Goal: Task Accomplishment & Management: Manage account settings

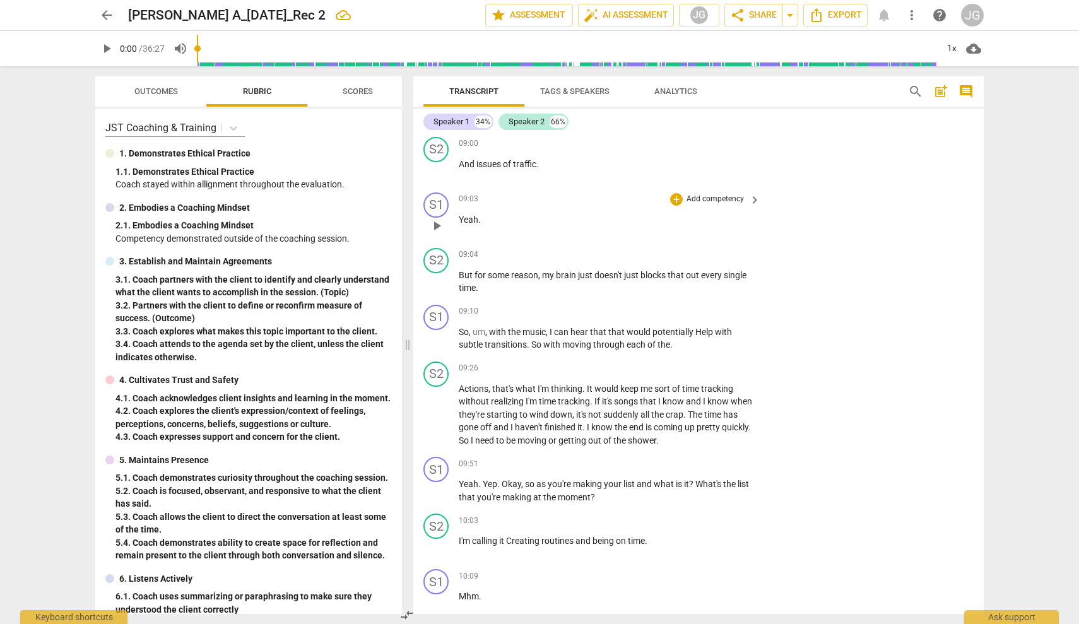
scroll to position [3937, 0]
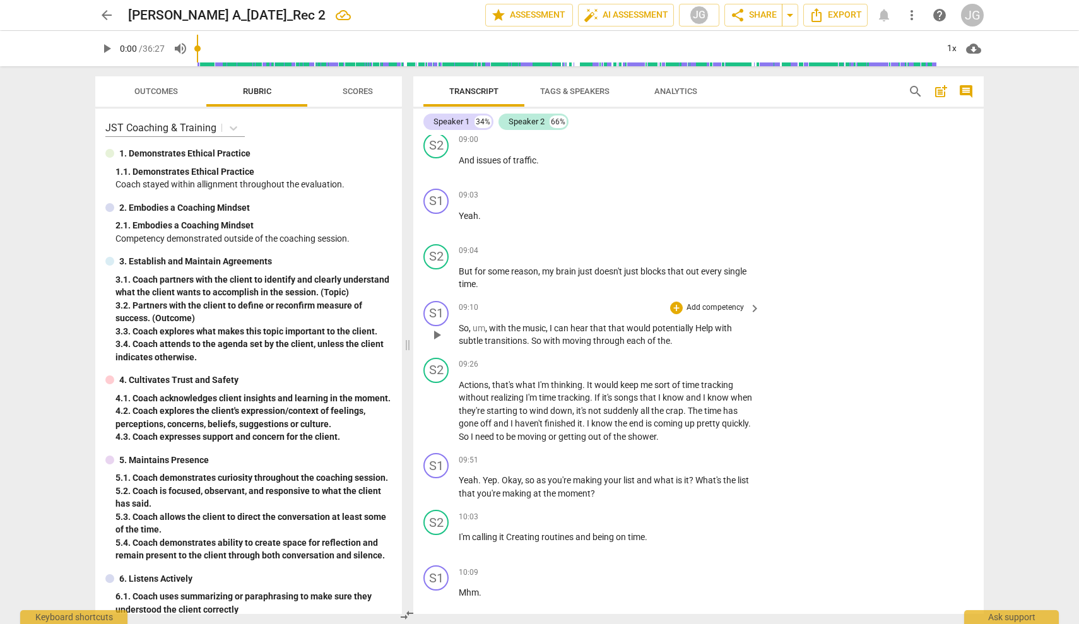
click at [437, 328] on span "play_arrow" at bounding box center [436, 335] width 15 height 15
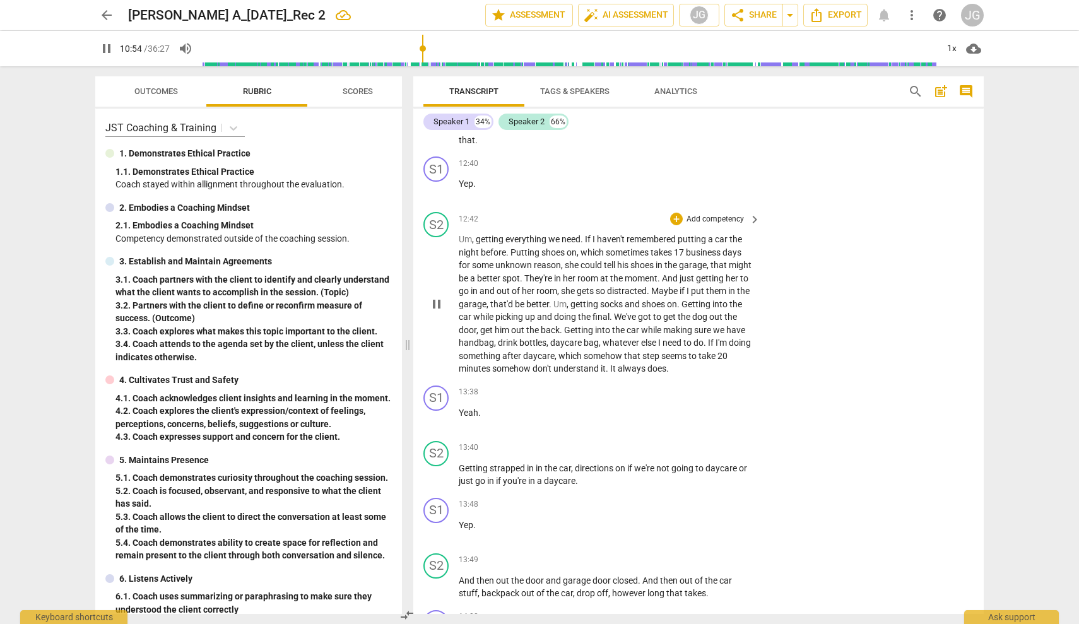
scroll to position [5185, 0]
click at [107, 52] on span "pause" at bounding box center [106, 48] width 15 height 15
type input "661"
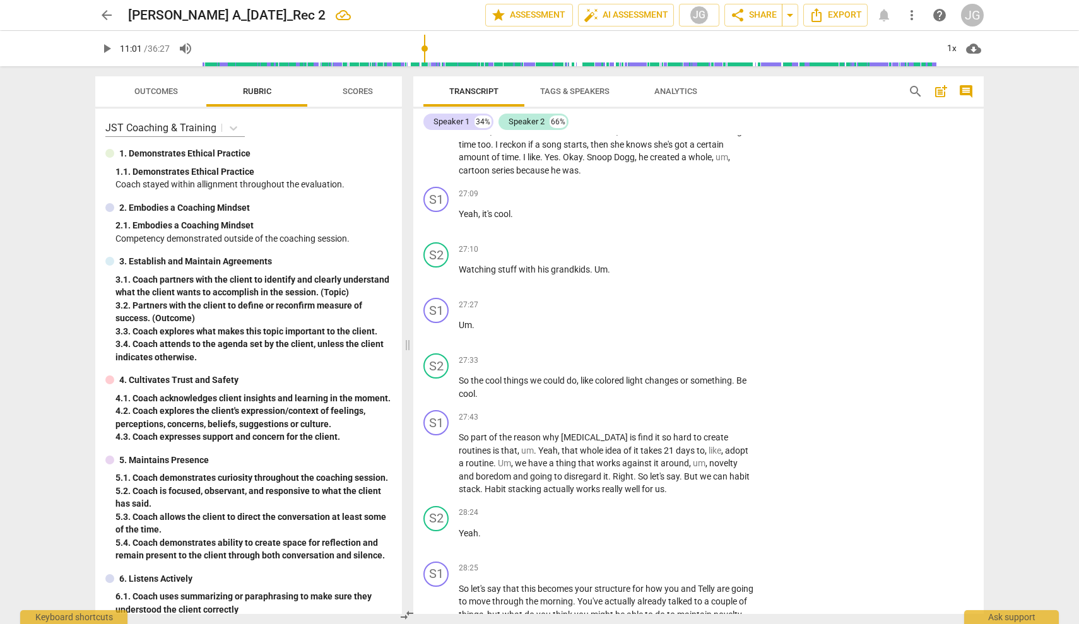
scroll to position [10222, 0]
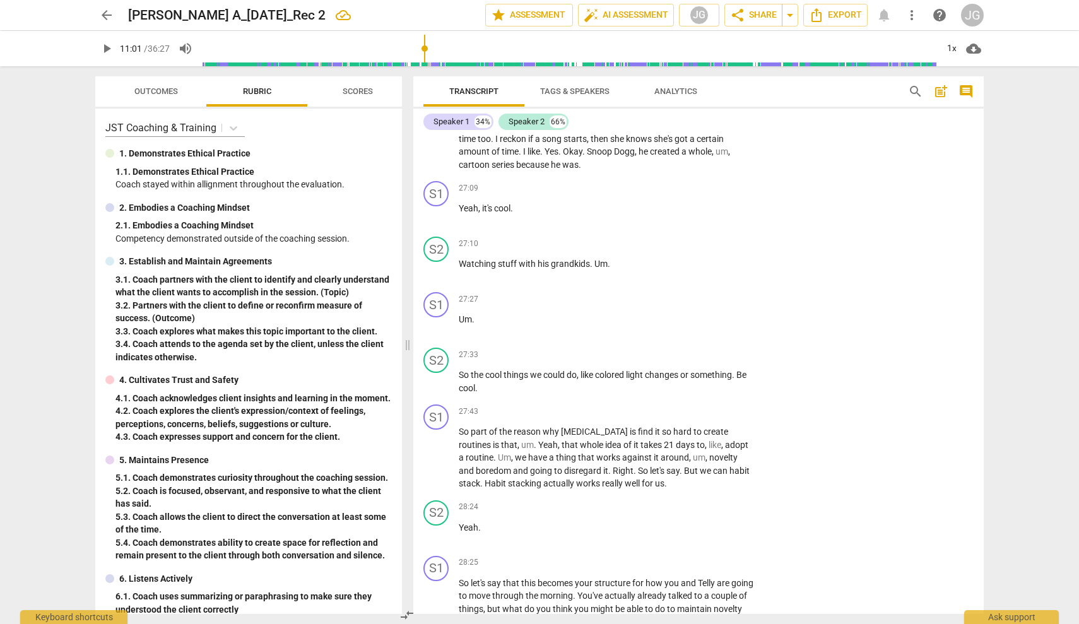
click at [106, 16] on span "arrow_back" at bounding box center [106, 15] width 15 height 15
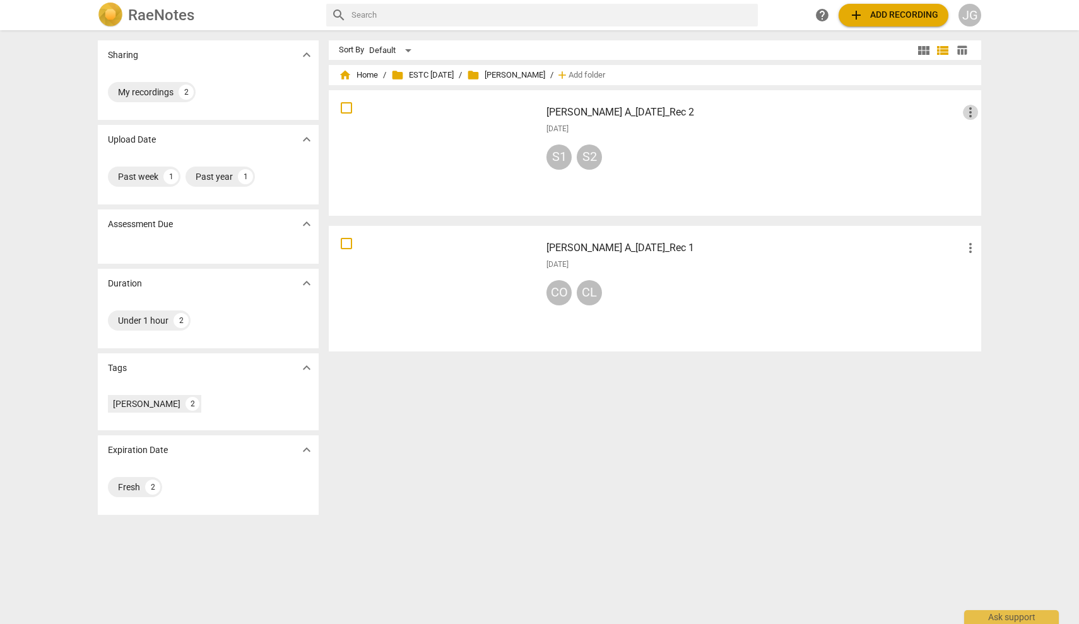
click at [967, 110] on span "more_vert" at bounding box center [970, 112] width 15 height 15
click at [451, 122] on div at bounding box center [539, 312] width 1079 height 624
click at [440, 144] on div at bounding box center [434, 153] width 203 height 117
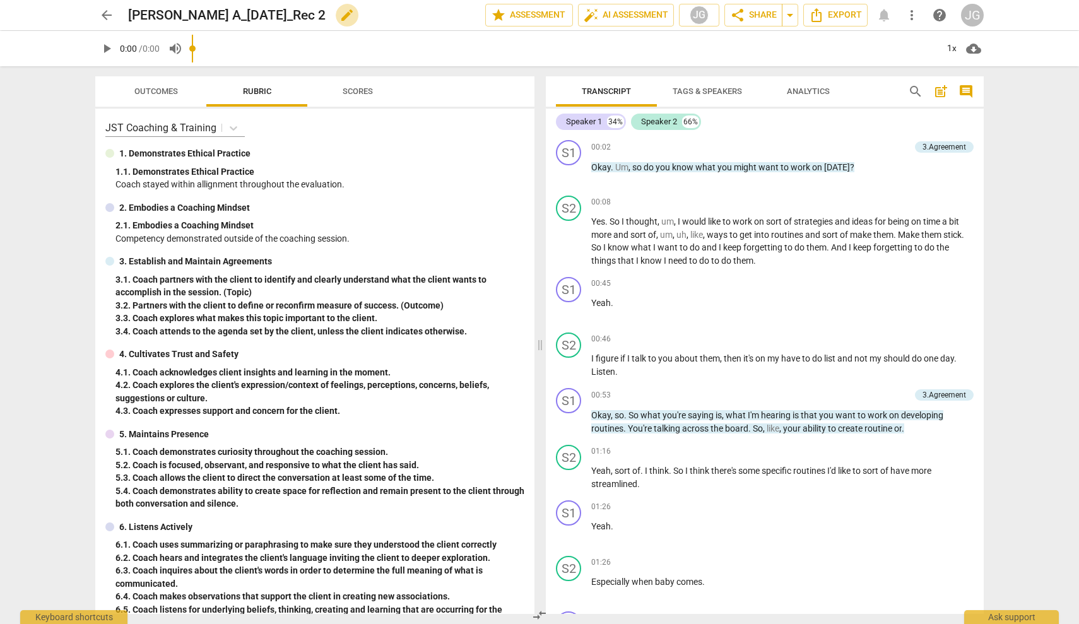
click at [340, 16] on span "edit" at bounding box center [347, 15] width 15 height 15
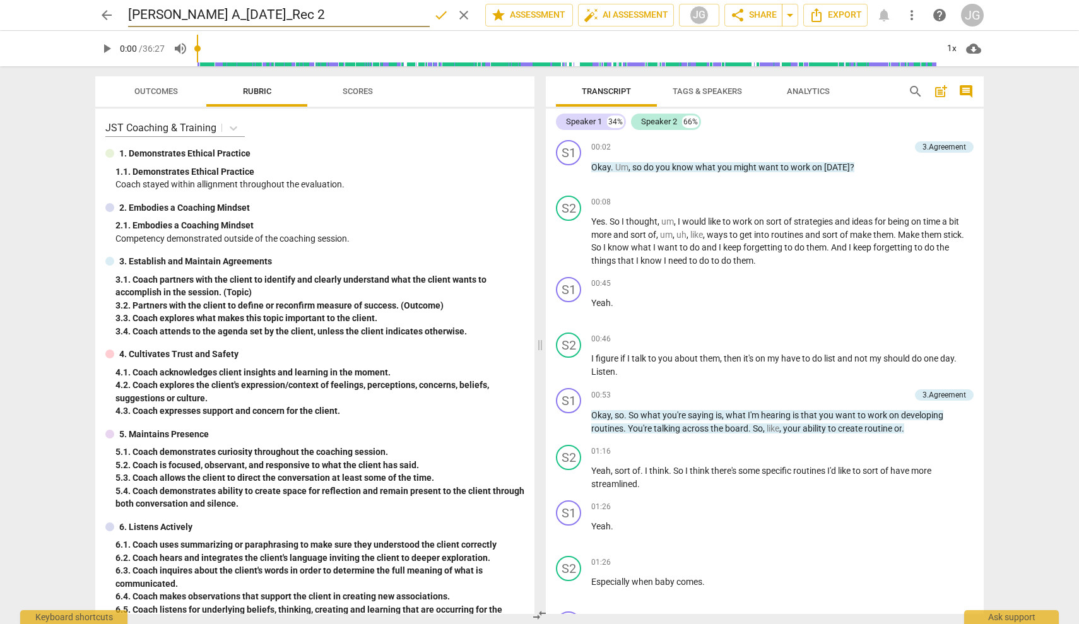
click at [203, 15] on input "[PERSON_NAME] A_[DATE]_Rec 2" at bounding box center [279, 15] width 302 height 24
type input "[PERSON_NAME] A_[DATE]_Rec 2"
click at [440, 16] on span "done" at bounding box center [441, 15] width 15 height 15
click at [112, 13] on span "arrow_back" at bounding box center [106, 15] width 15 height 15
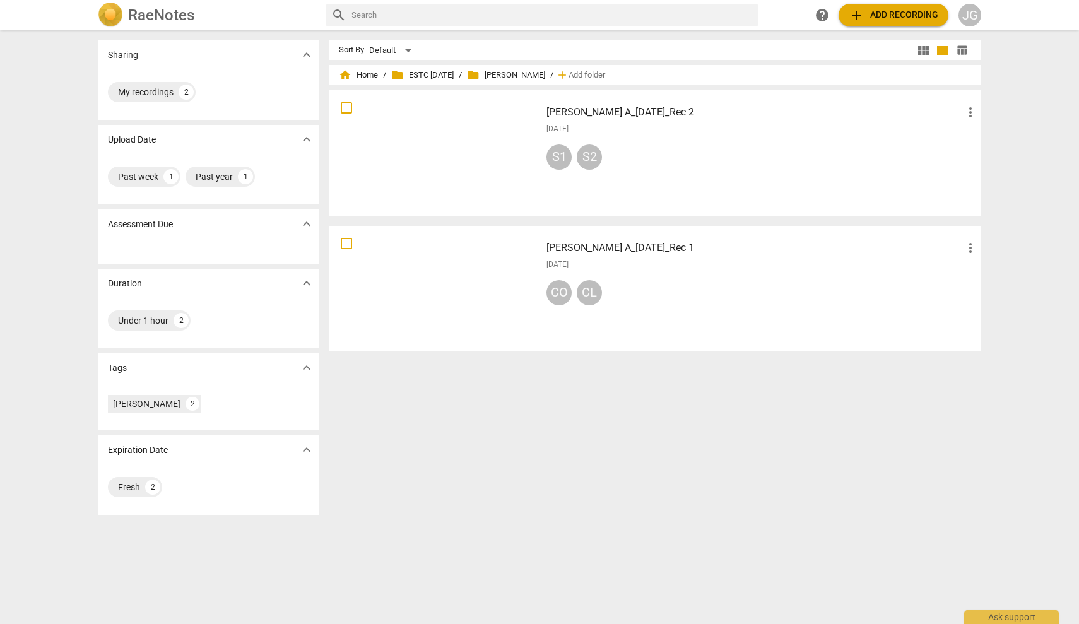
click at [427, 169] on div at bounding box center [434, 153] width 203 height 117
